Goal: Task Accomplishment & Management: Manage account settings

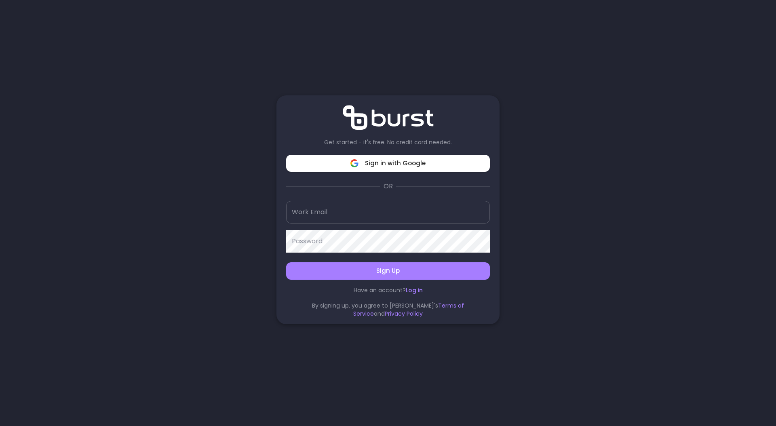
scroll to position [121, 0]
type input "[EMAIL_ADDRESS][DOMAIN_NAME]"
click at [414, 292] on link "Log in" at bounding box center [414, 290] width 17 height 8
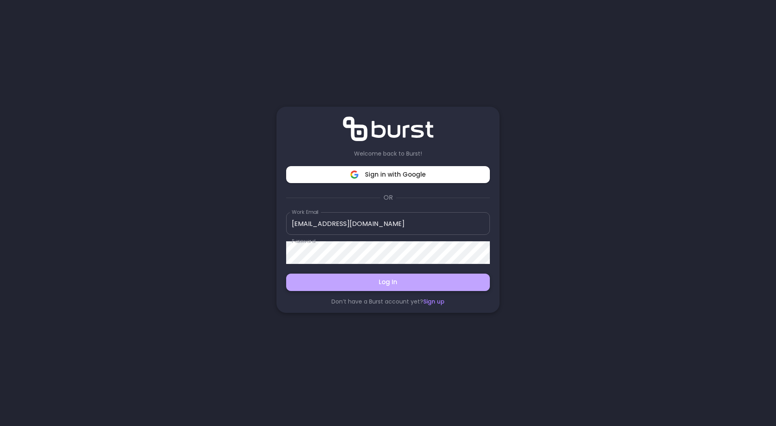
click at [420, 287] on span "Log In" at bounding box center [388, 282] width 186 height 11
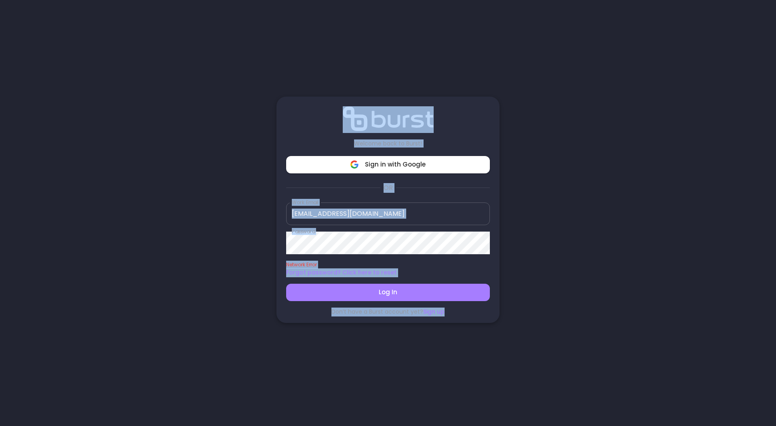
drag, startPoint x: 325, startPoint y: 68, endPoint x: 452, endPoint y: 339, distance: 299.0
click at [452, 339] on div "Welcome back to Burst! Sign in with Google OR Work Email [EMAIL_ADDRESS][DOMAIN…" at bounding box center [388, 210] width 223 height 420
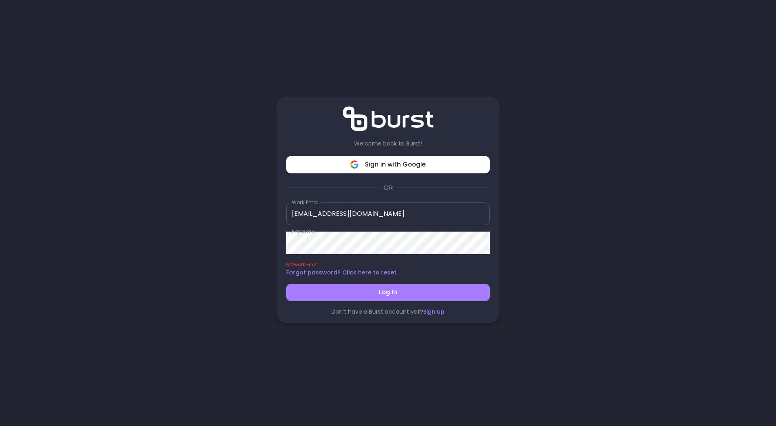
click at [441, 343] on div "Welcome back to Burst! Sign in with Google OR Work Email [EMAIL_ADDRESS][DOMAIN…" at bounding box center [388, 210] width 223 height 420
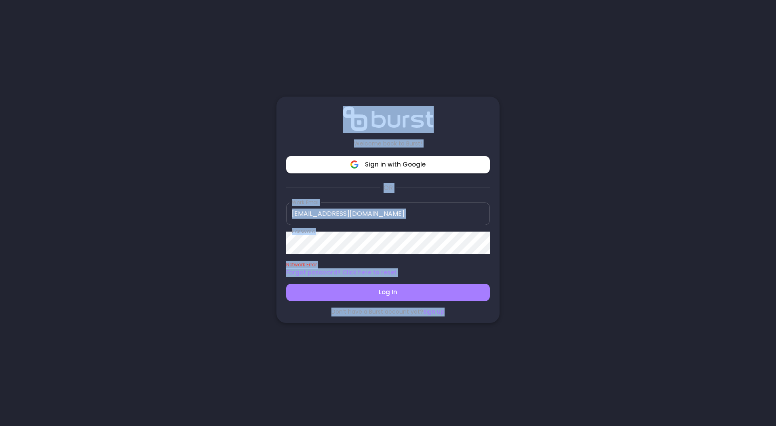
drag, startPoint x: 453, startPoint y: 343, endPoint x: 376, endPoint y: 116, distance: 239.8
click at [376, 116] on div "Welcome back to Burst! Sign in with Google OR Work Email [EMAIL_ADDRESS][DOMAIN…" at bounding box center [388, 210] width 223 height 420
click at [376, 65] on div "Welcome back to Burst! Sign in with Google OR Work Email [EMAIL_ADDRESS][DOMAIN…" at bounding box center [388, 210] width 223 height 420
drag, startPoint x: 391, startPoint y: 58, endPoint x: 424, endPoint y: 320, distance: 264.1
click at [424, 320] on div "Welcome back to Burst! Sign in with Google OR Work Email [EMAIL_ADDRESS][DOMAIN…" at bounding box center [388, 210] width 223 height 420
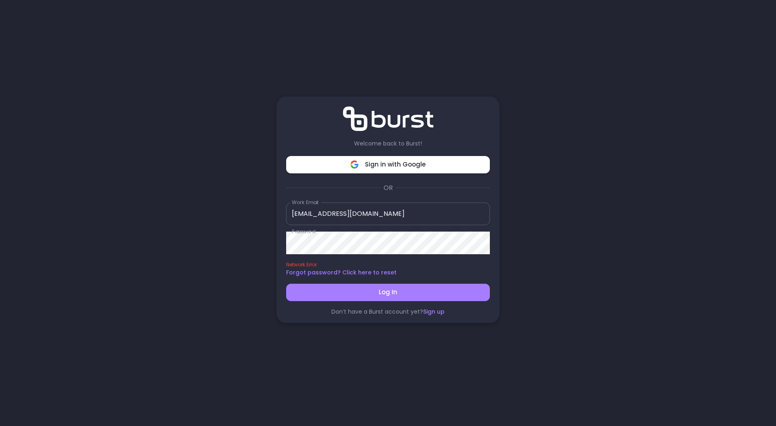
click at [596, 252] on div "Welcome back to Burst! Sign in with Google OR Work Email [EMAIL_ADDRESS][DOMAIN…" at bounding box center [388, 213] width 776 height 426
click at [389, 294] on span "Log In" at bounding box center [388, 292] width 186 height 11
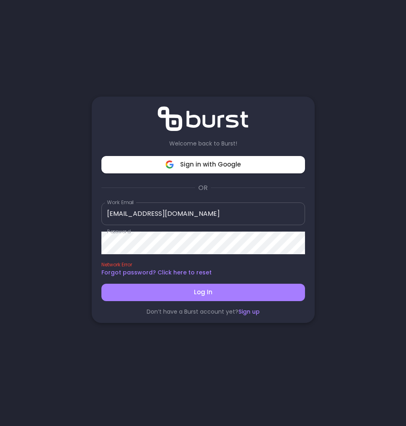
click at [348, 136] on div "Welcome back to Burst! Sign in with Google OR Work Email [EMAIL_ADDRESS][DOMAIN…" at bounding box center [203, 213] width 406 height 426
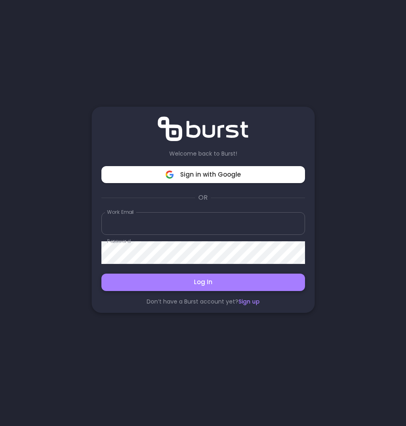
type input "[EMAIL_ADDRESS][DOMAIN_NAME]"
click at [186, 284] on span "Log In" at bounding box center [203, 282] width 186 height 11
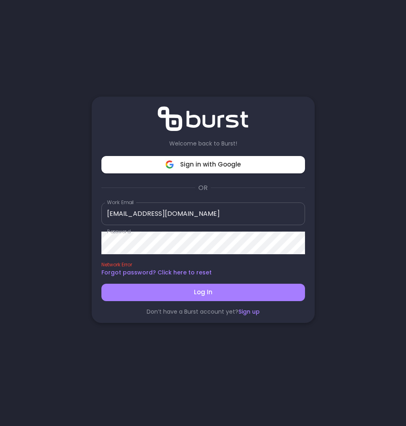
click at [357, 113] on div "Welcome back to Burst! Sign in with Google OR Work Email [EMAIL_ADDRESS][DOMAIN…" at bounding box center [203, 213] width 406 height 426
